Goal: Task Accomplishment & Management: Use online tool/utility

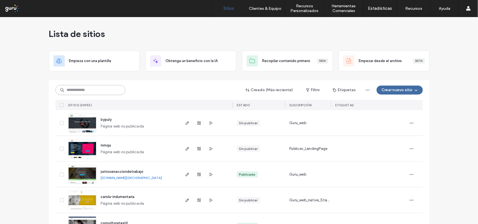
click at [70, 87] on input at bounding box center [90, 90] width 70 height 10
paste input "**********"
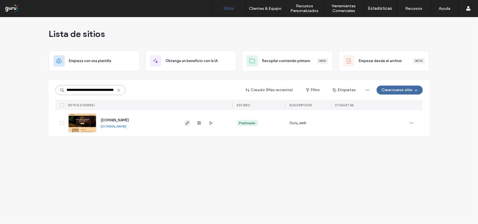
type input "**********"
click at [186, 124] on icon "button" at bounding box center [187, 123] width 4 height 4
